Goal: Task Accomplishment & Management: Use online tool/utility

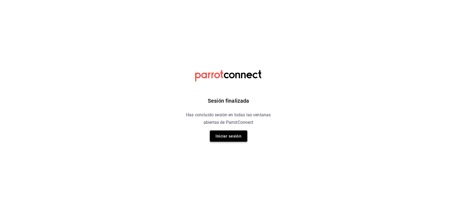
click at [226, 140] on button "Iniciar sesión" at bounding box center [228, 135] width 37 height 11
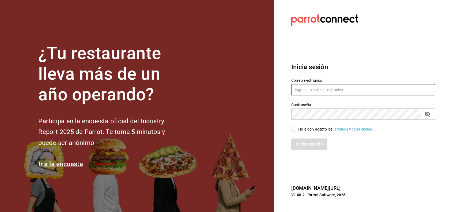
type input "[PERSON_NAME][EMAIL_ADDRESS][PERSON_NAME][DOMAIN_NAME]"
click at [294, 131] on input "He leído y acepto los Términos y condiciones." at bounding box center [293, 129] width 5 height 5
checkbox input "true"
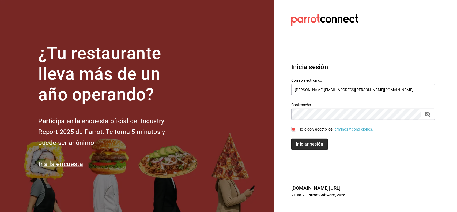
click at [306, 140] on button "Iniciar sesión" at bounding box center [309, 143] width 36 height 11
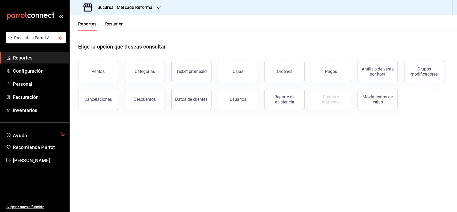
click at [157, 5] on div at bounding box center [159, 8] width 4 height 6
click at [86, 34] on span "Mochomos (Chihuahua)" at bounding box center [103, 35] width 59 height 6
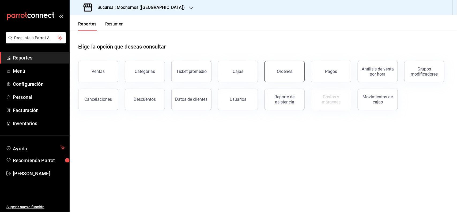
click at [286, 71] on div "Órdenes" at bounding box center [285, 71] width 16 height 5
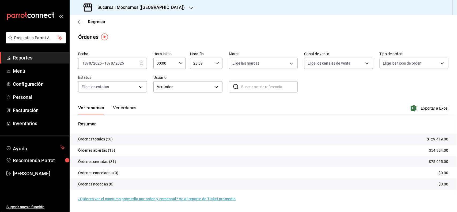
click at [181, 64] on icon "button" at bounding box center [181, 63] width 4 height 4
click at [164, 100] on span "02" at bounding box center [162, 102] width 8 height 4
type input "02:00"
click at [200, 28] on div at bounding box center [228, 106] width 457 height 212
